Goal: Information Seeking & Learning: Learn about a topic

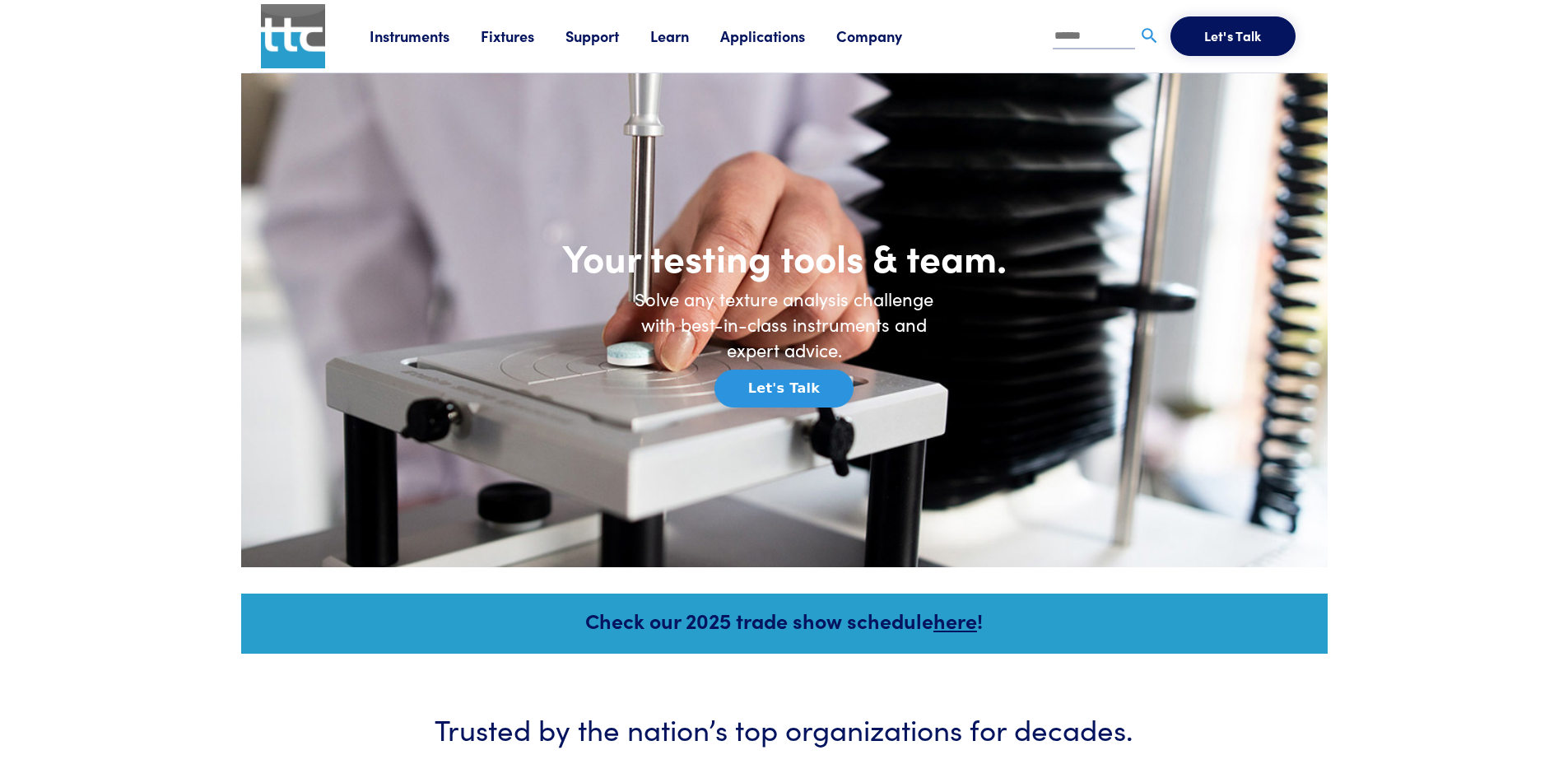
click at [775, 42] on link "Applications" at bounding box center [778, 35] width 116 height 20
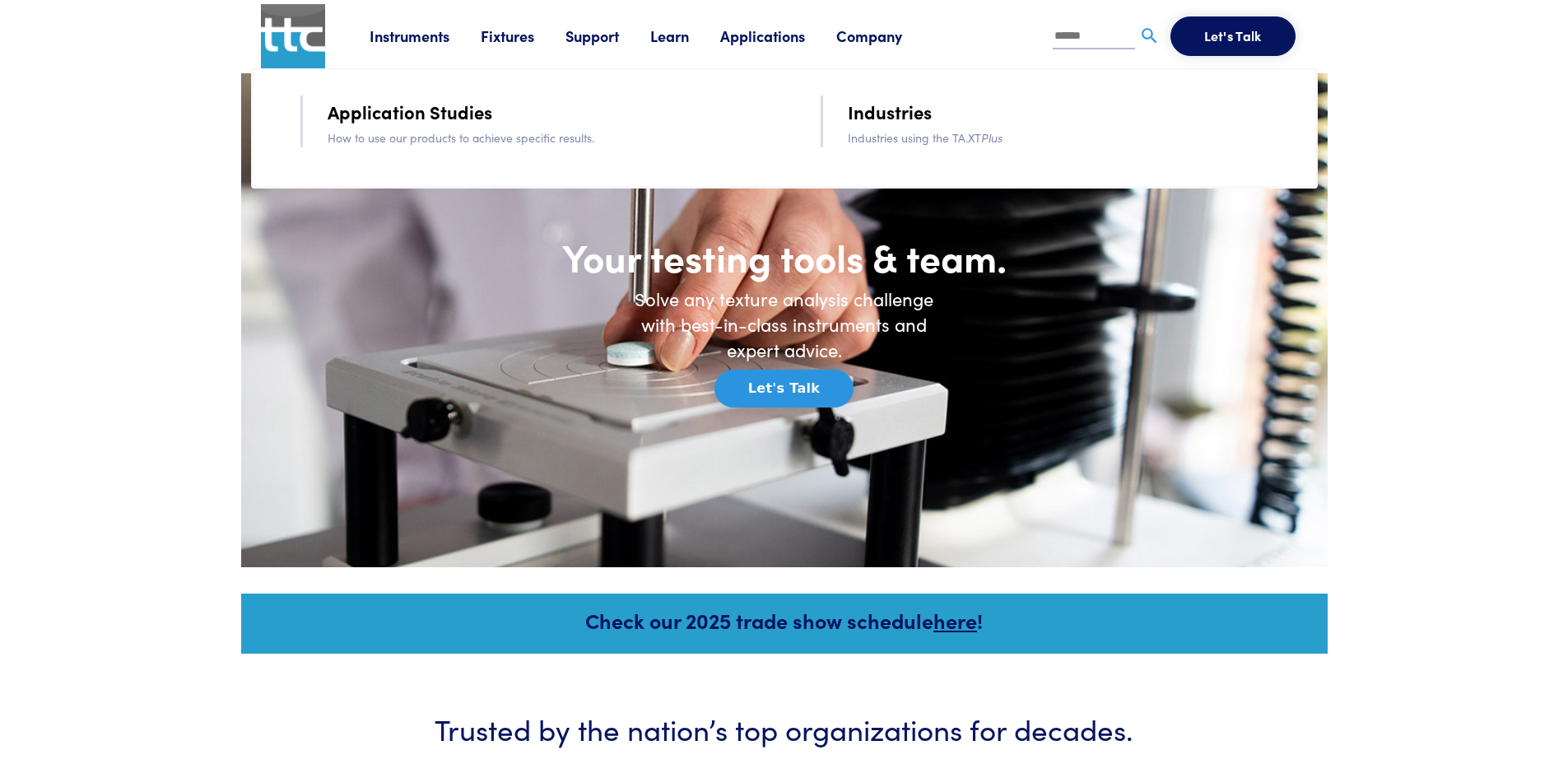
click at [429, 115] on link "Application Studies" at bounding box center [410, 112] width 165 height 29
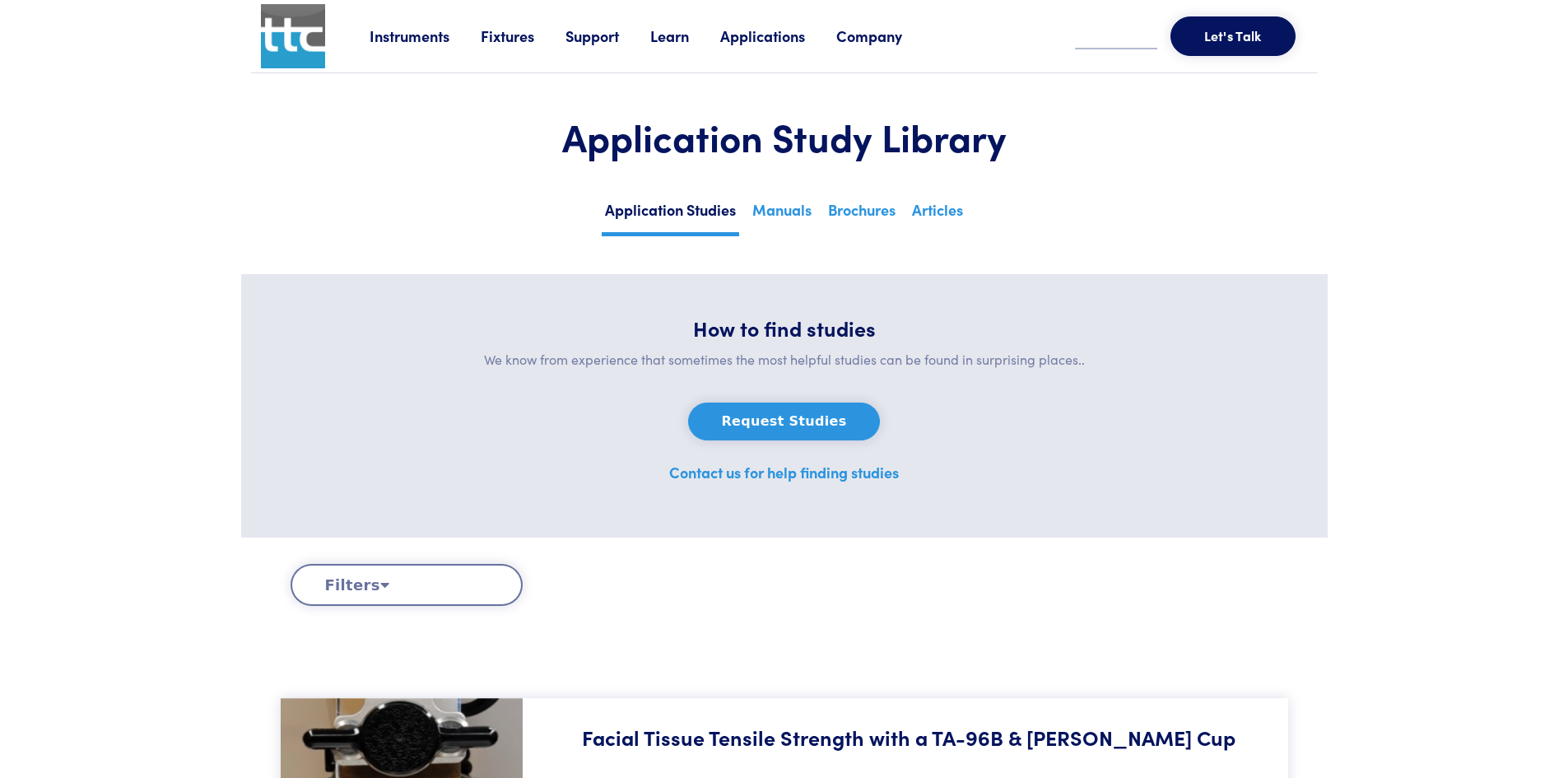
click at [499, 39] on link "Fixtures" at bounding box center [523, 35] width 85 height 20
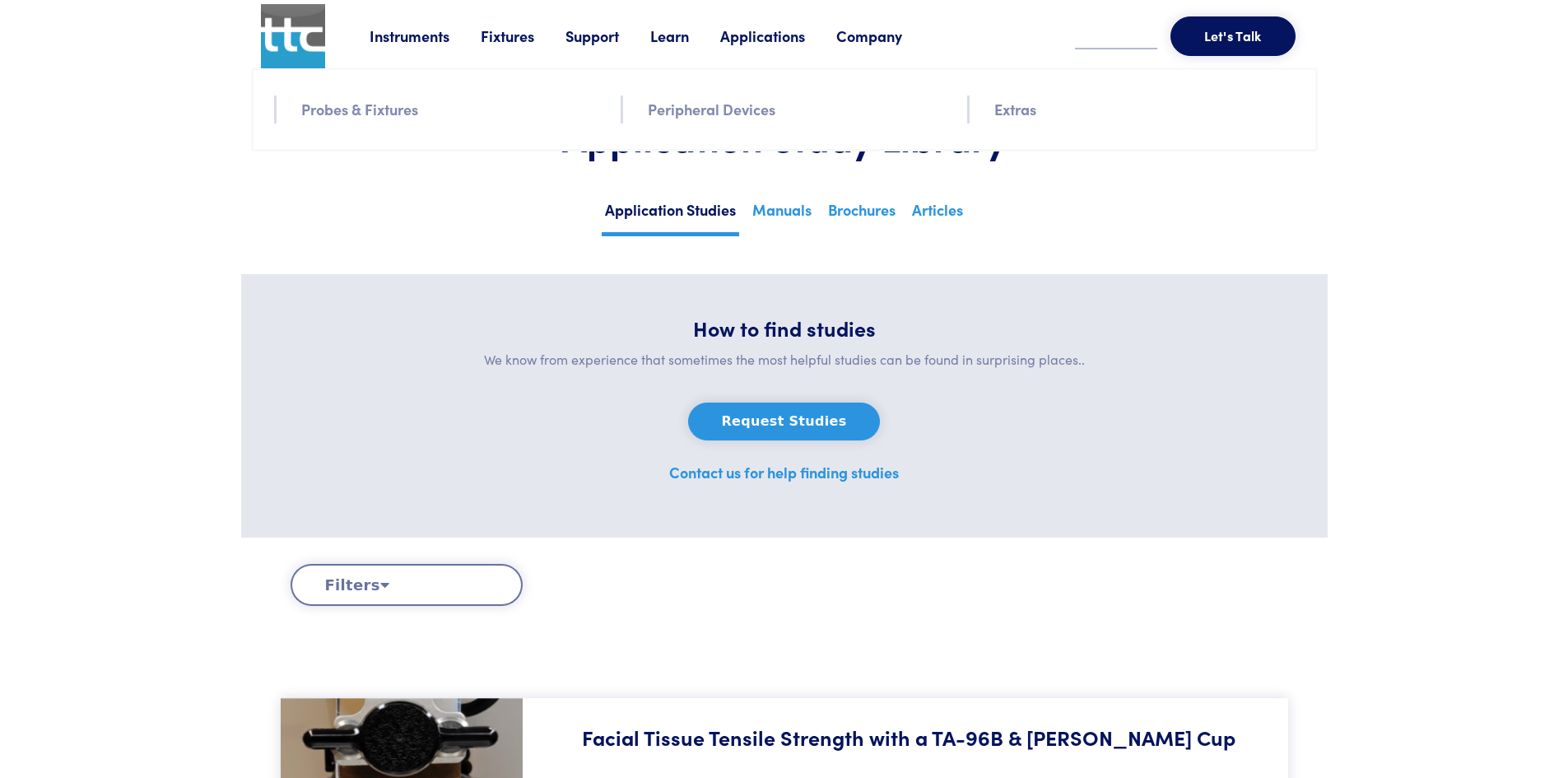
click at [372, 107] on link "Probes & Fixtures" at bounding box center [359, 109] width 117 height 24
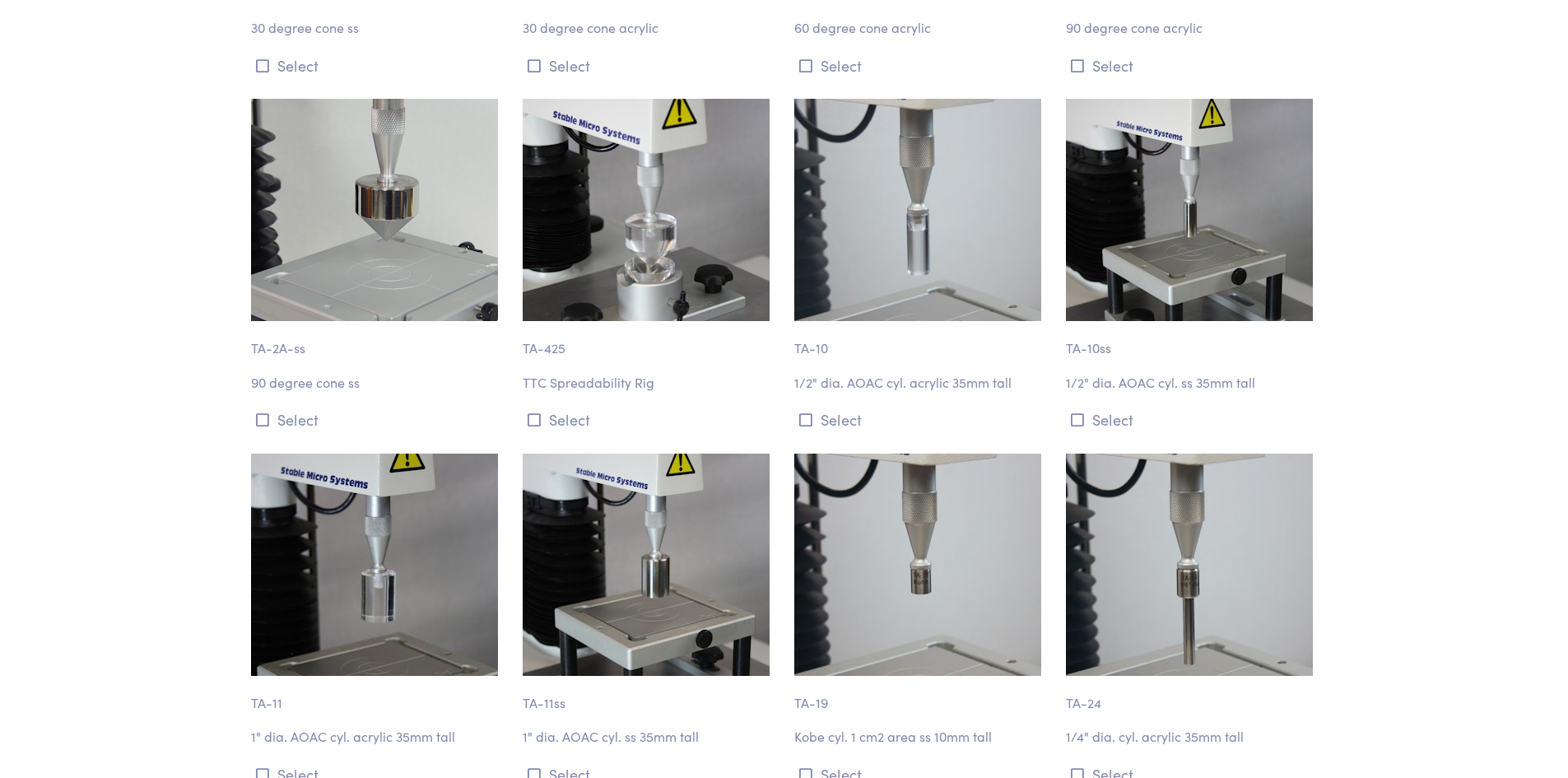
scroll to position [1317, 0]
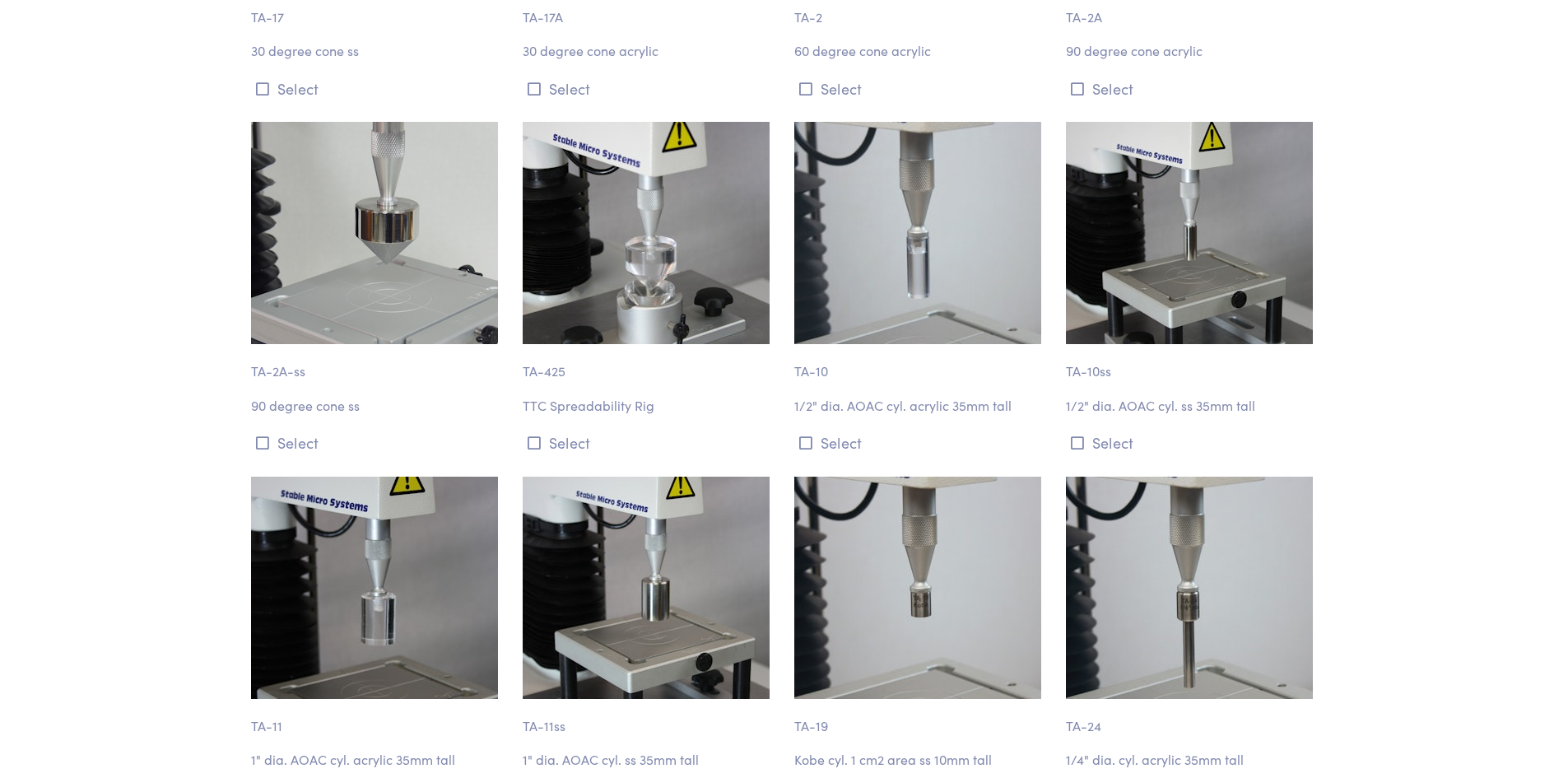
click at [634, 403] on p "TTC Spreadability Rig" at bounding box center [648, 406] width 252 height 21
click at [551, 369] on p "TA-425" at bounding box center [648, 362] width 252 height 38
click at [601, 409] on p "TTC Spreadability Rig" at bounding box center [648, 406] width 252 height 21
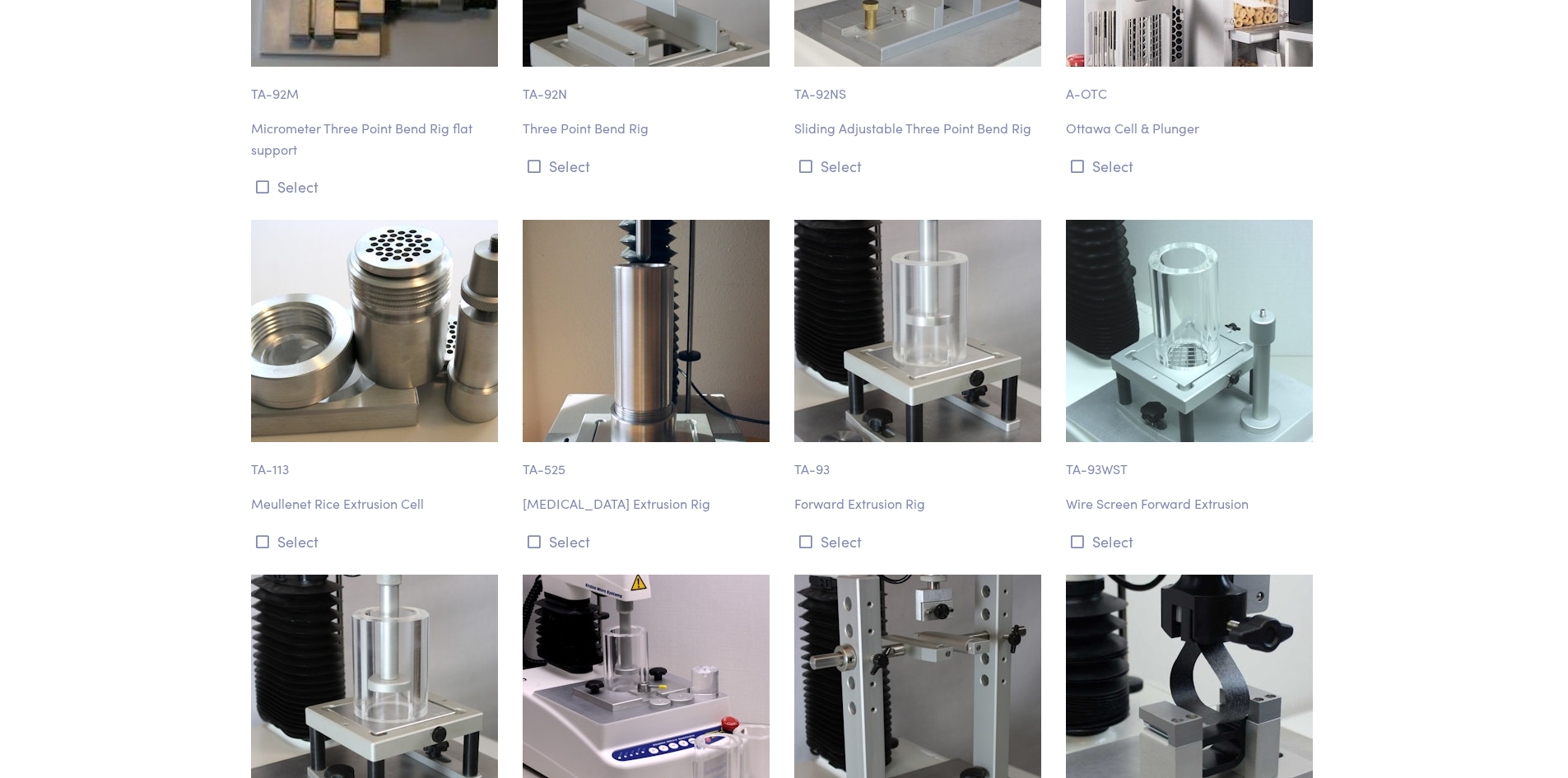
scroll to position [9962, 0]
